Goal: Register for event/course

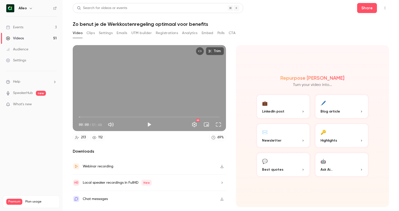
click at [25, 28] on link "Events 3" at bounding box center [31, 27] width 63 height 11
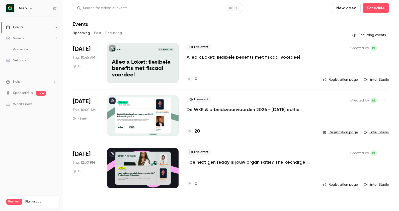
click at [223, 127] on div "Live event De WKR & arbeidsvoorwaarden 2026 - [DATE] editie 20" at bounding box center [250, 115] width 128 height 40
click at [195, 131] on h4 "20" at bounding box center [196, 131] width 5 height 7
